Goal: Find specific page/section: Find specific page/section

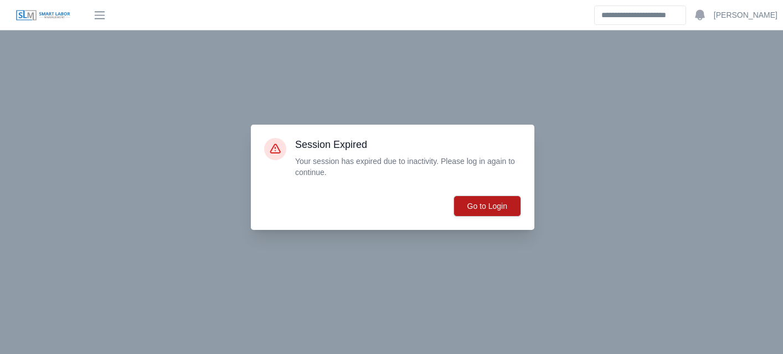
scroll to position [202, 0]
click at [488, 208] on button "Go to Login" at bounding box center [487, 205] width 68 height 21
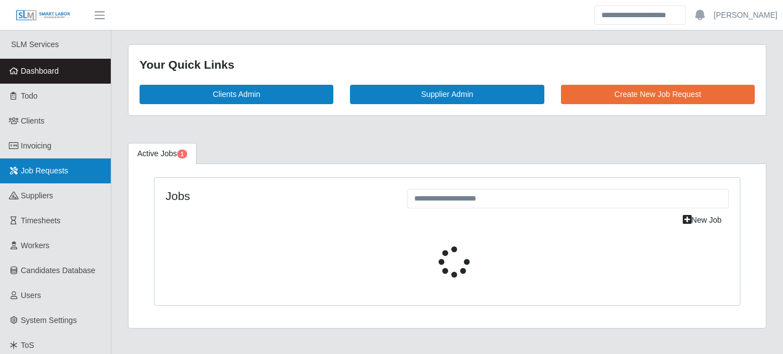
select select "****"
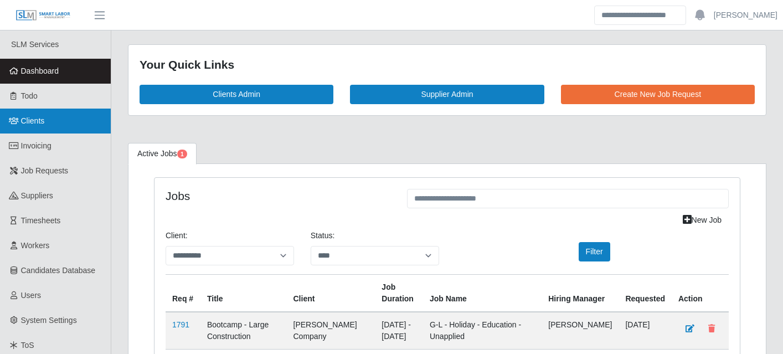
click at [50, 115] on link "Clients" at bounding box center [55, 120] width 111 height 25
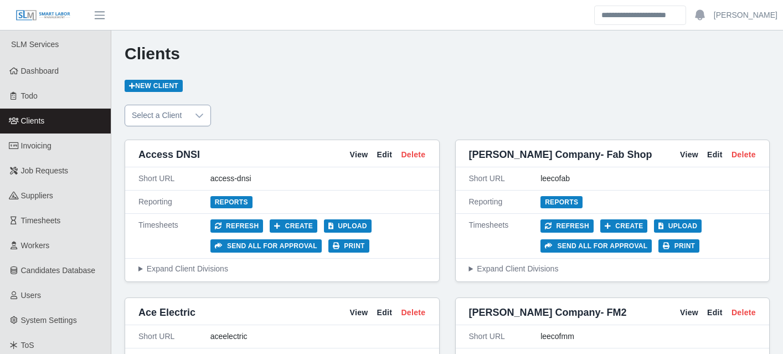
click at [204, 113] on icon at bounding box center [199, 115] width 9 height 9
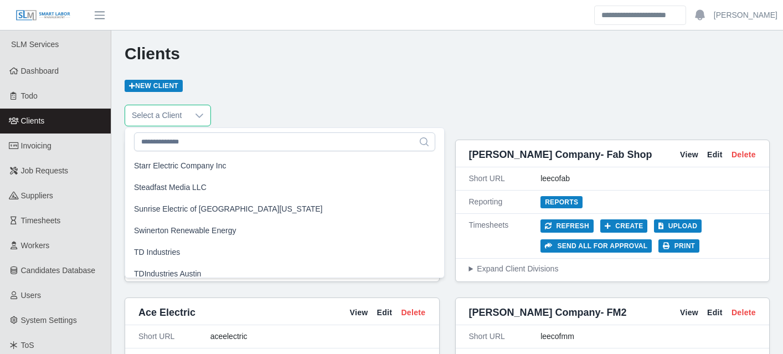
scroll to position [1100, 0]
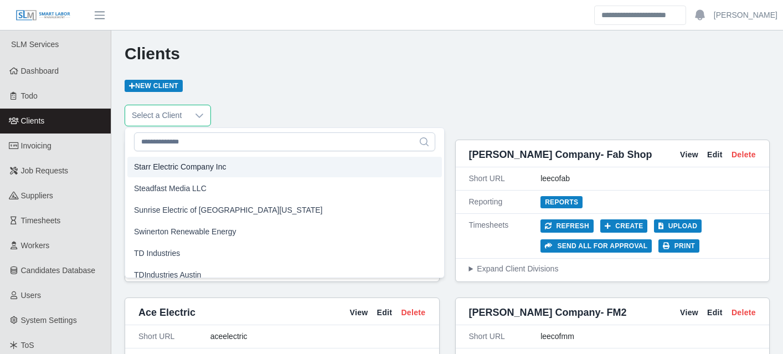
click at [204, 172] on span "Starr Electric Company Inc" at bounding box center [180, 167] width 92 height 12
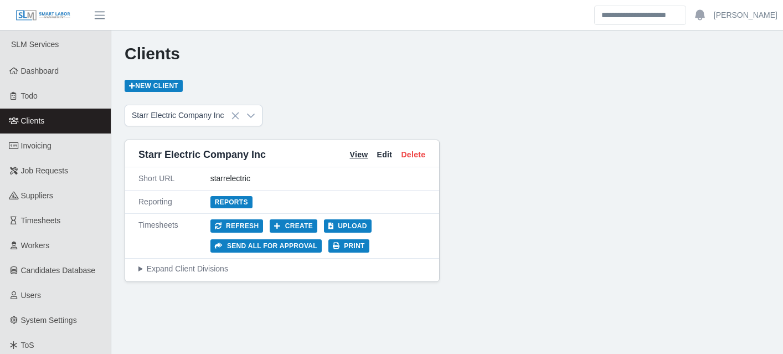
click at [358, 153] on link "View" at bounding box center [358, 155] width 18 height 12
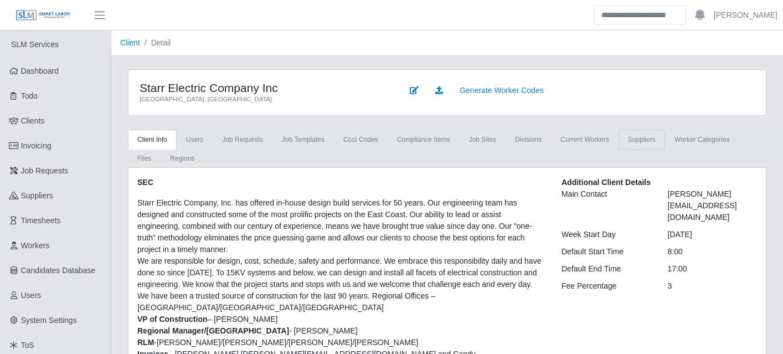
click at [660, 137] on link "Suppliers" at bounding box center [641, 140] width 46 height 20
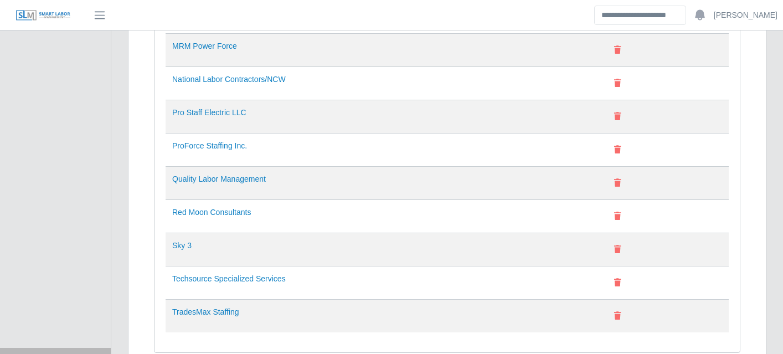
scroll to position [653, 0]
